Goal: Navigation & Orientation: Find specific page/section

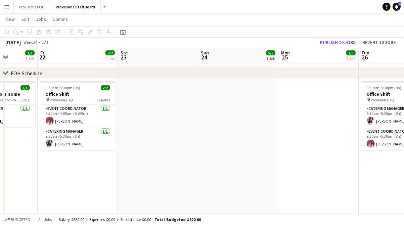
scroll to position [0, 203]
click at [169, 16] on app-page-menu "View Day view expanded Day view collapsed Month view Date picker Jump to [DATE]…" at bounding box center [202, 19] width 404 height 13
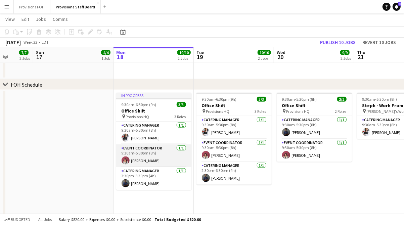
scroll to position [0, 288]
